Goal: Information Seeking & Learning: Check status

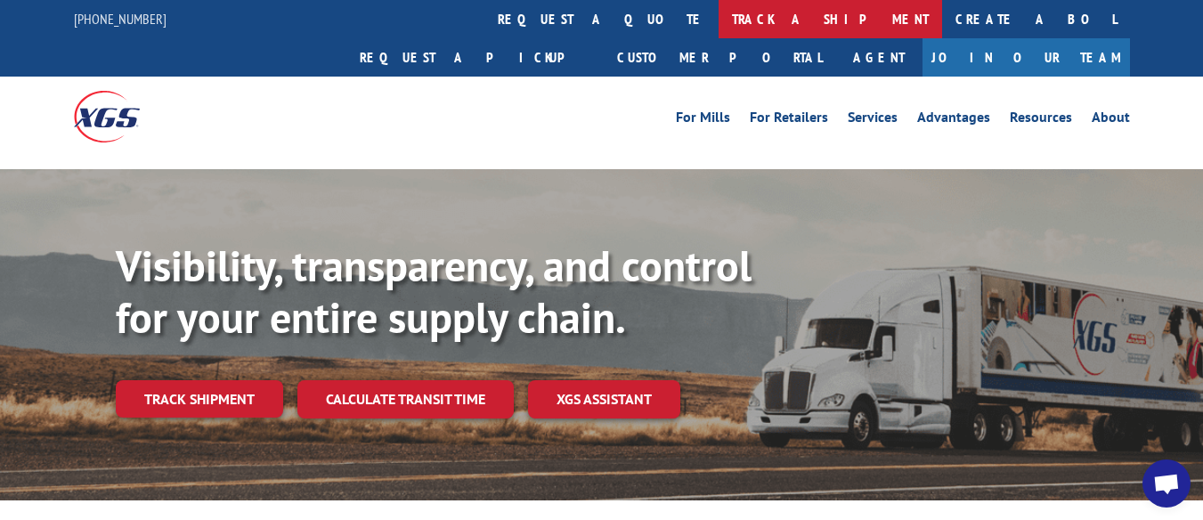
click at [718, 14] on link "track a shipment" at bounding box center [829, 19] width 223 height 38
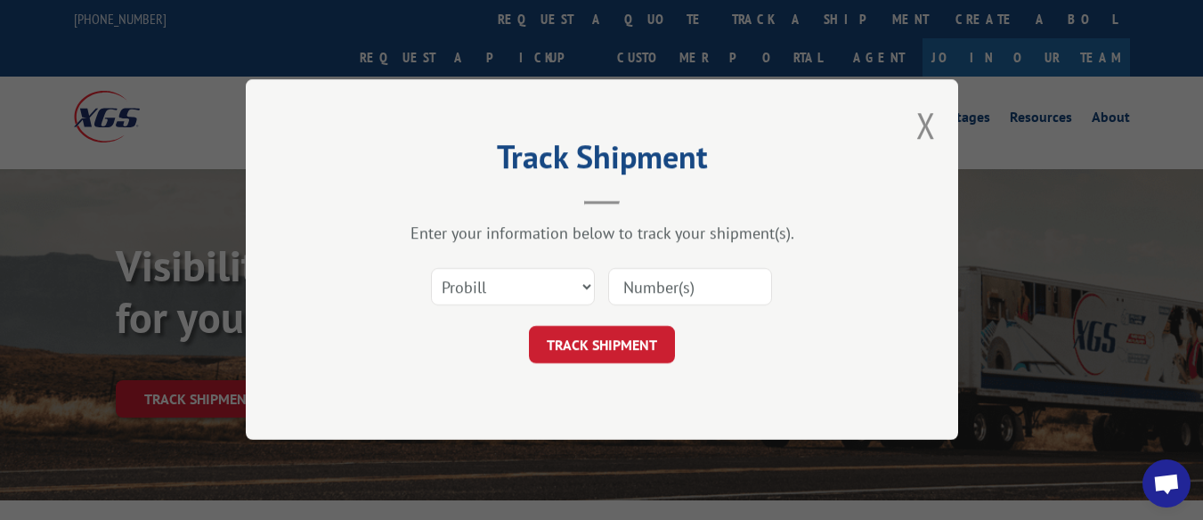
click at [676, 289] on input at bounding box center [690, 287] width 164 height 37
type input "17228264"
click button "TRACK SHIPMENT" at bounding box center [602, 345] width 146 height 37
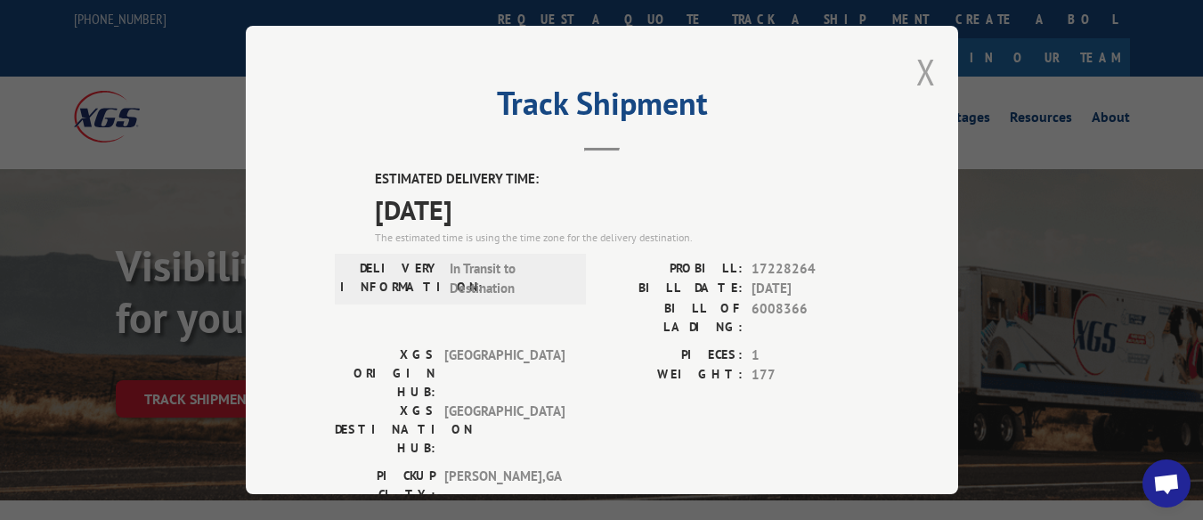
click at [920, 61] on button "Close modal" at bounding box center [926, 71] width 20 height 47
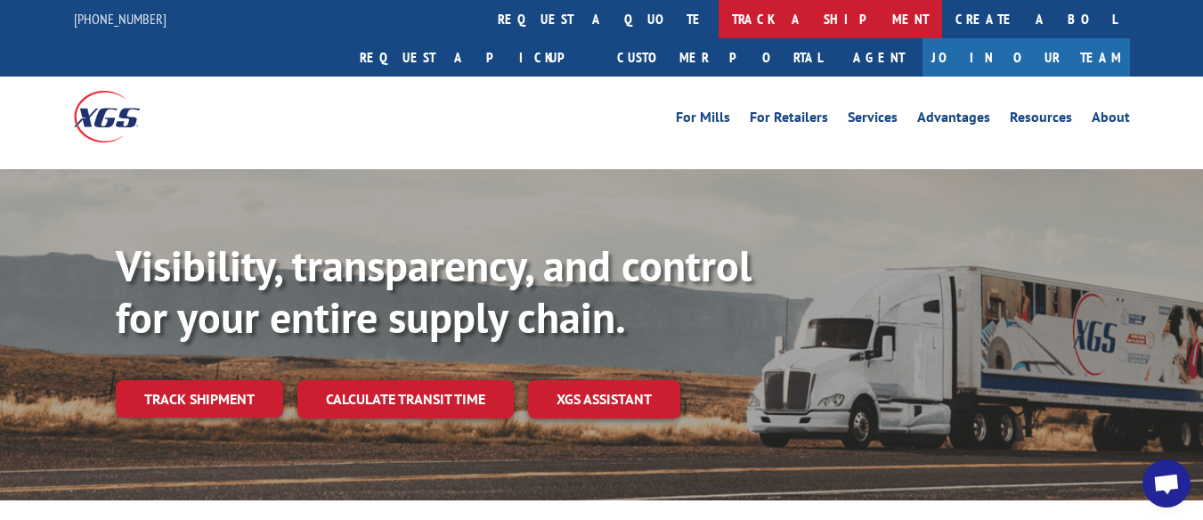
click at [718, 14] on link "track a shipment" at bounding box center [829, 19] width 223 height 38
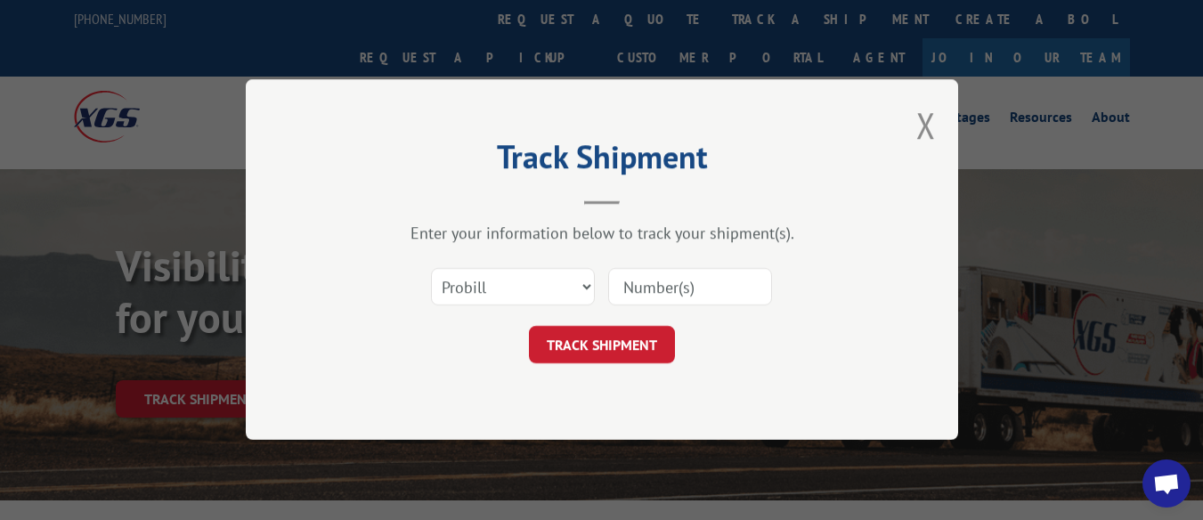
click at [726, 287] on input at bounding box center [690, 287] width 164 height 37
type input "17228335"
click button "TRACK SHIPMENT" at bounding box center [602, 345] width 146 height 37
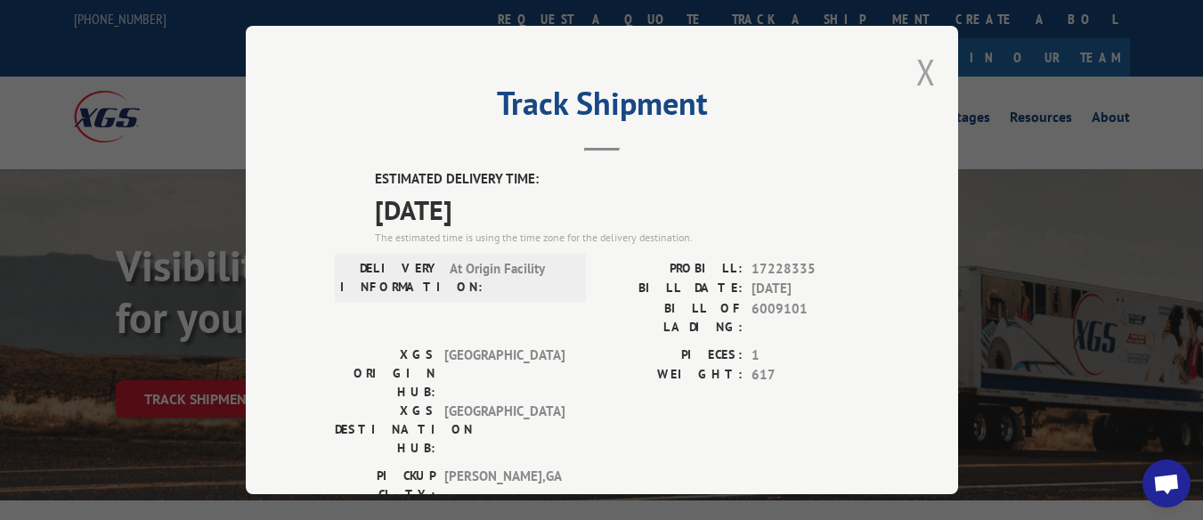
click at [922, 59] on button "Close modal" at bounding box center [926, 71] width 20 height 47
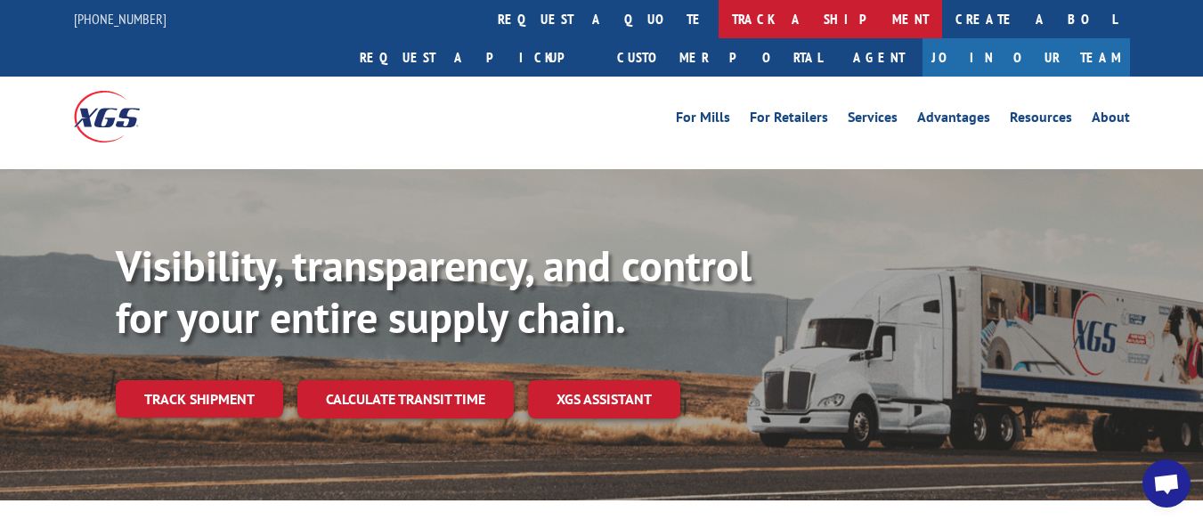
click at [718, 15] on link "track a shipment" at bounding box center [829, 19] width 223 height 38
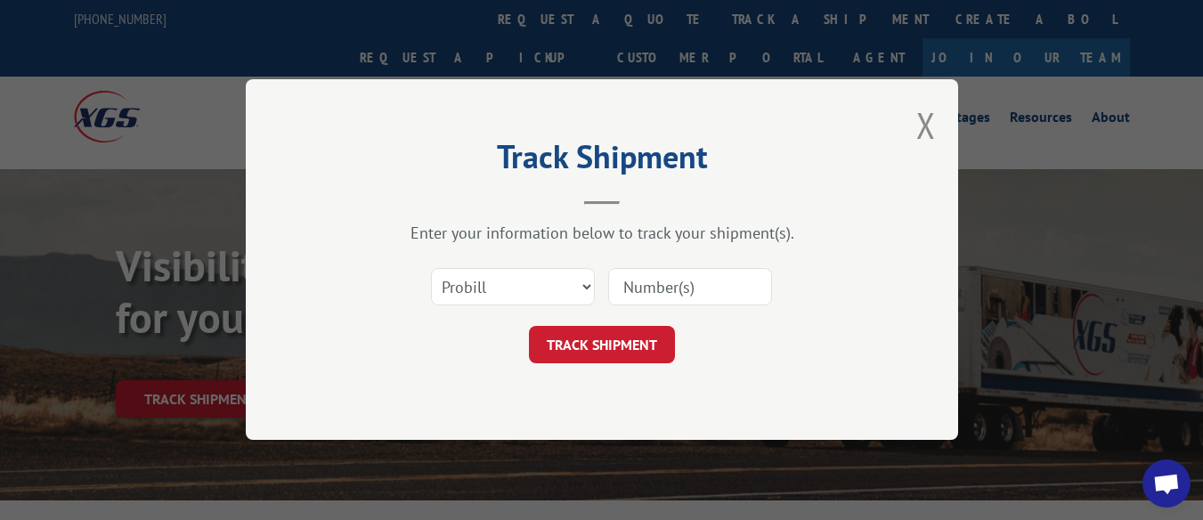
click at [704, 285] on input at bounding box center [690, 287] width 164 height 37
type input "9985326"
click button "TRACK SHIPMENT" at bounding box center [602, 345] width 146 height 37
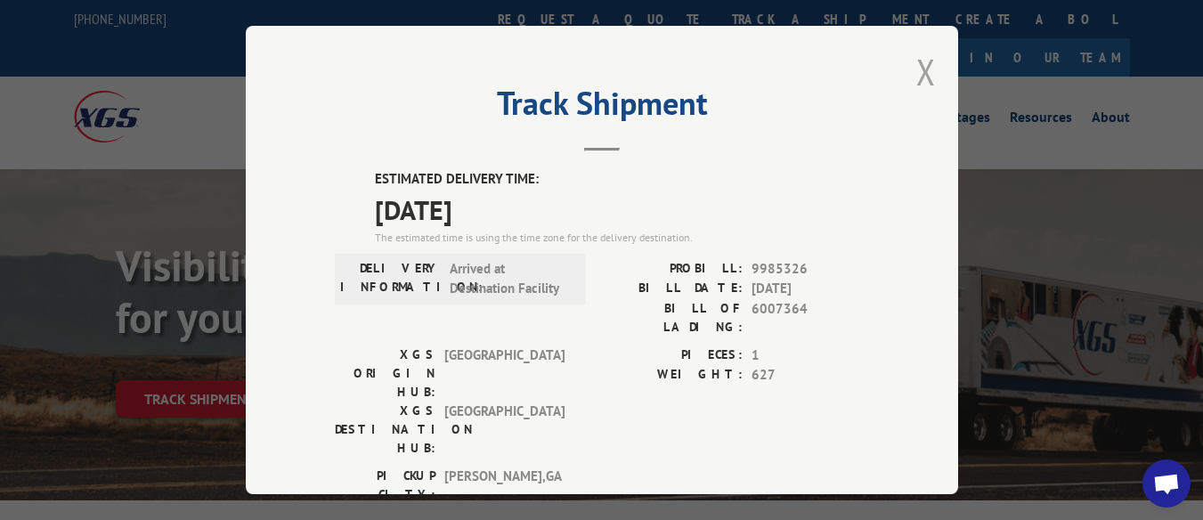
click at [920, 58] on button "Close modal" at bounding box center [926, 71] width 20 height 47
